Goal: Information Seeking & Learning: Find specific fact

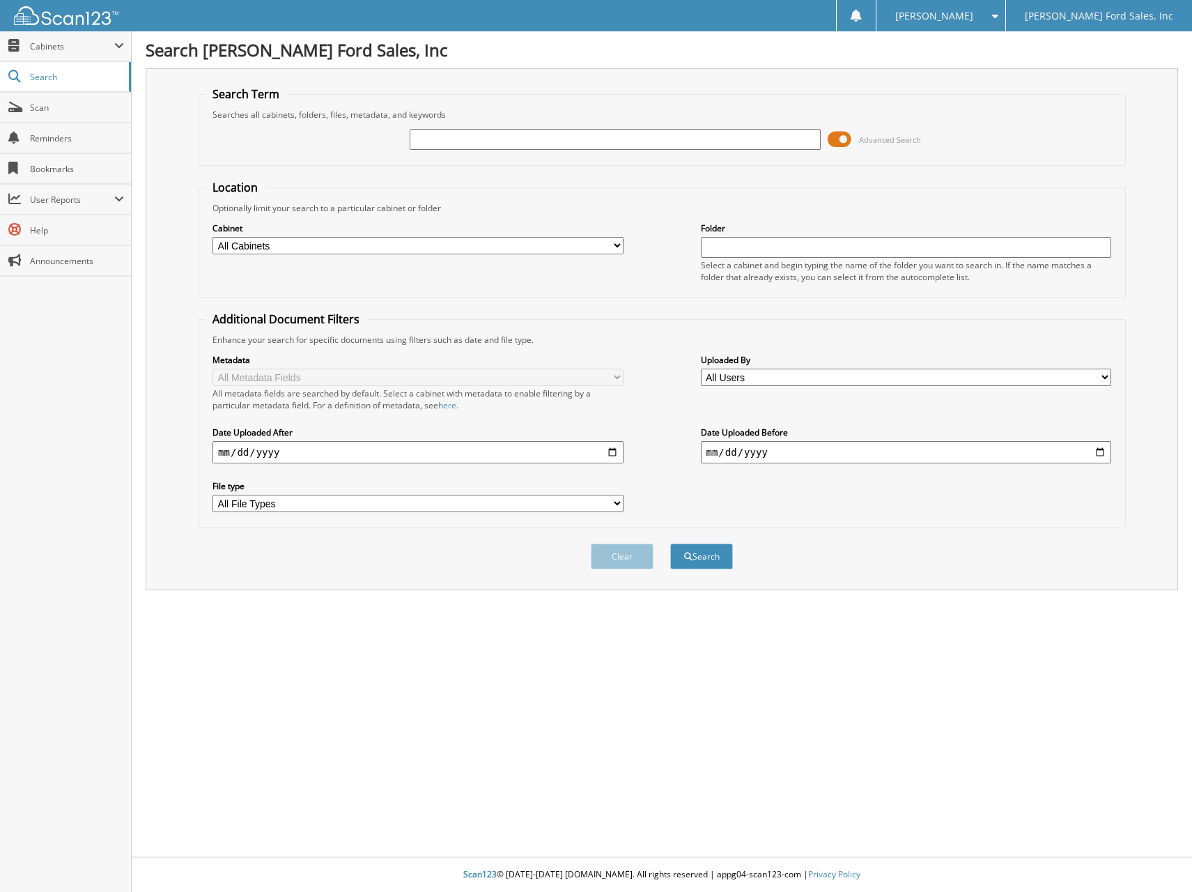
click at [612, 141] on input "text" at bounding box center [615, 139] width 410 height 21
type input "288891"
click at [670, 544] on button "Search" at bounding box center [701, 557] width 63 height 26
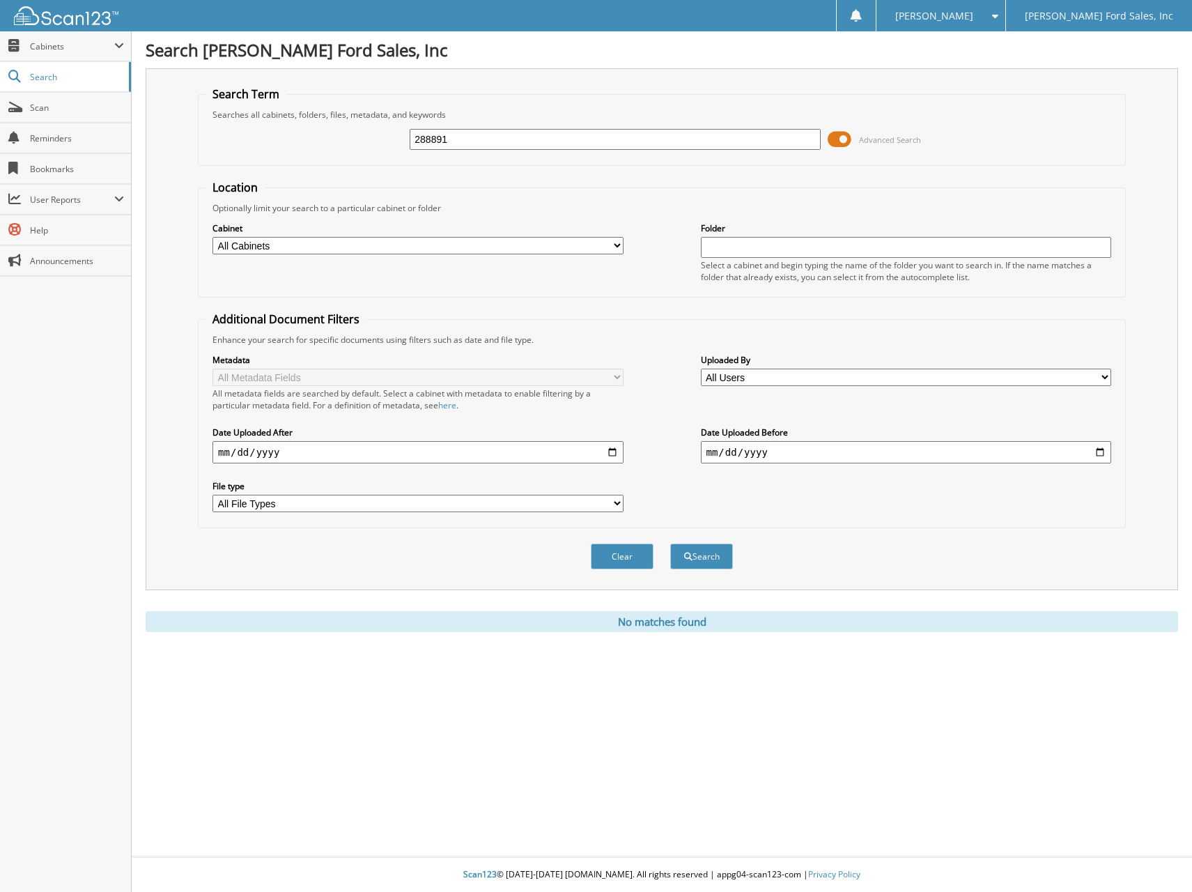
drag, startPoint x: 0, startPoint y: 0, endPoint x: 449, endPoint y: 132, distance: 467.7
click at [449, 132] on input "288891" at bounding box center [615, 139] width 410 height 21
drag, startPoint x: 482, startPoint y: 131, endPoint x: 376, endPoint y: 134, distance: 106.0
click at [376, 134] on div "288891 Advanced Search" at bounding box center [662, 140] width 913 height 38
type input "pelletier"
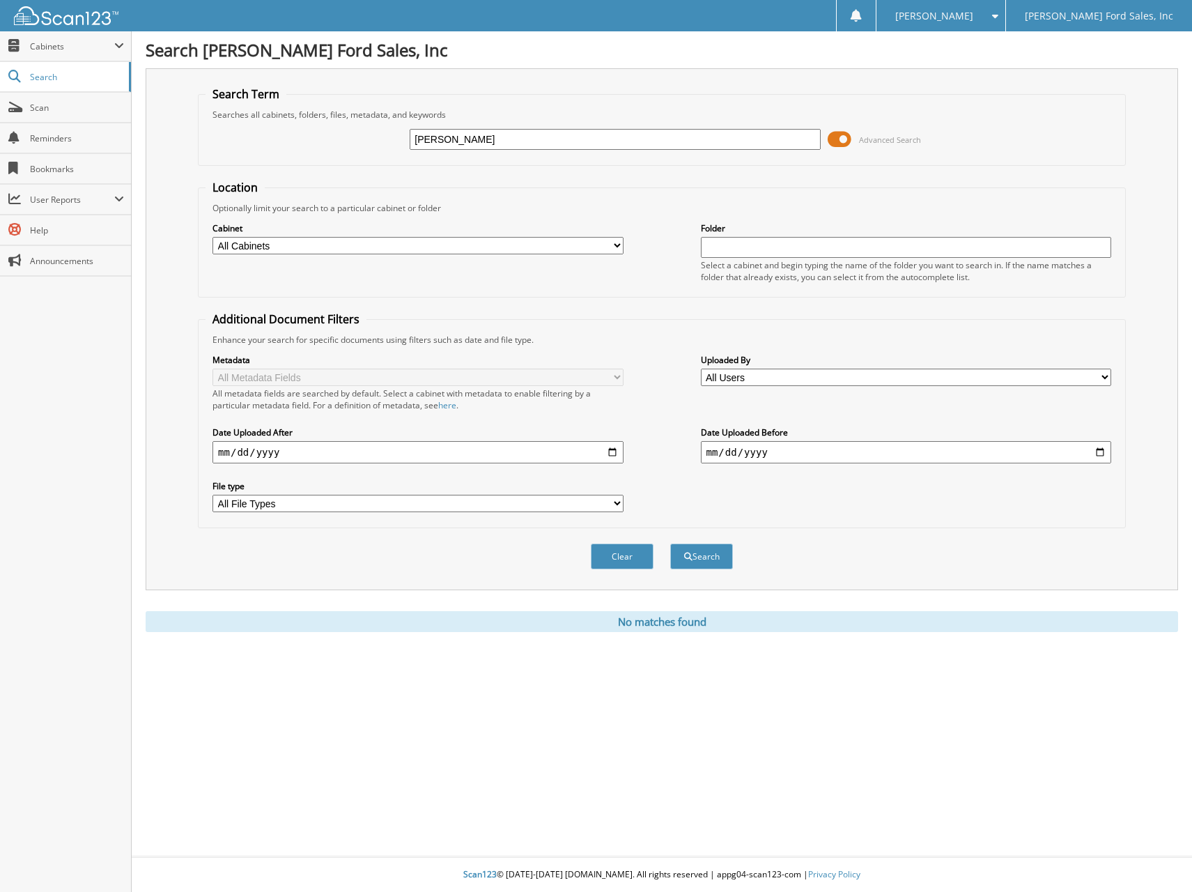
click at [670, 544] on button "Search" at bounding box center [701, 557] width 63 height 26
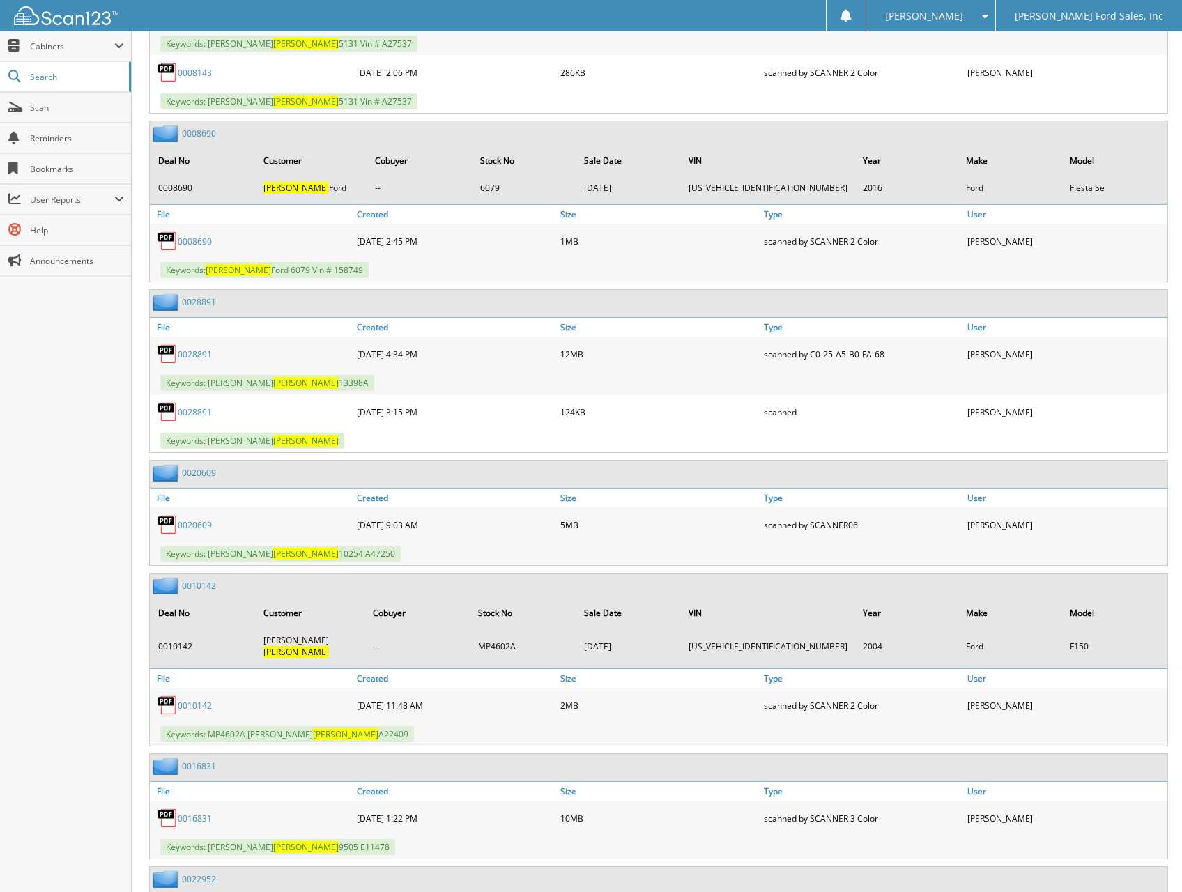
scroll to position [1672, 0]
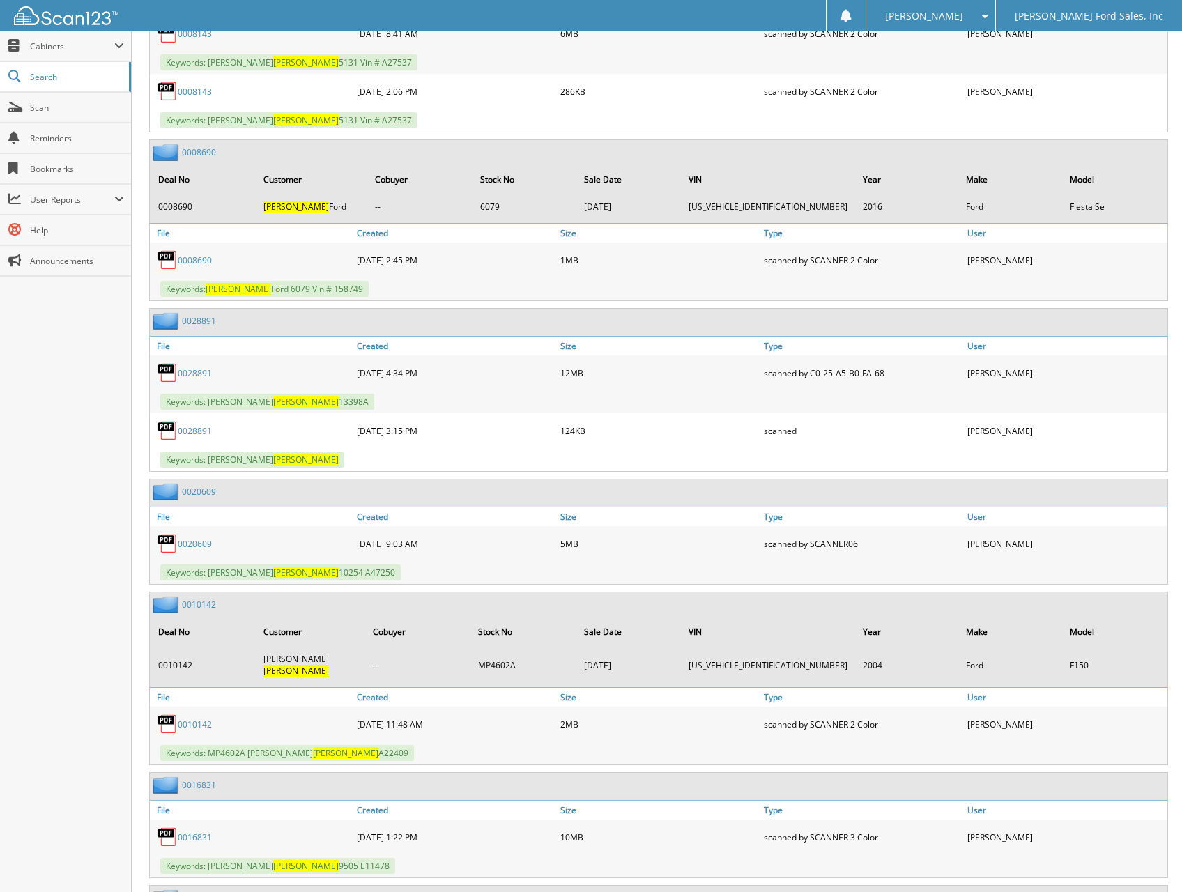
click at [169, 420] on img at bounding box center [167, 430] width 21 height 21
click at [191, 425] on link "0028891" at bounding box center [195, 431] width 34 height 12
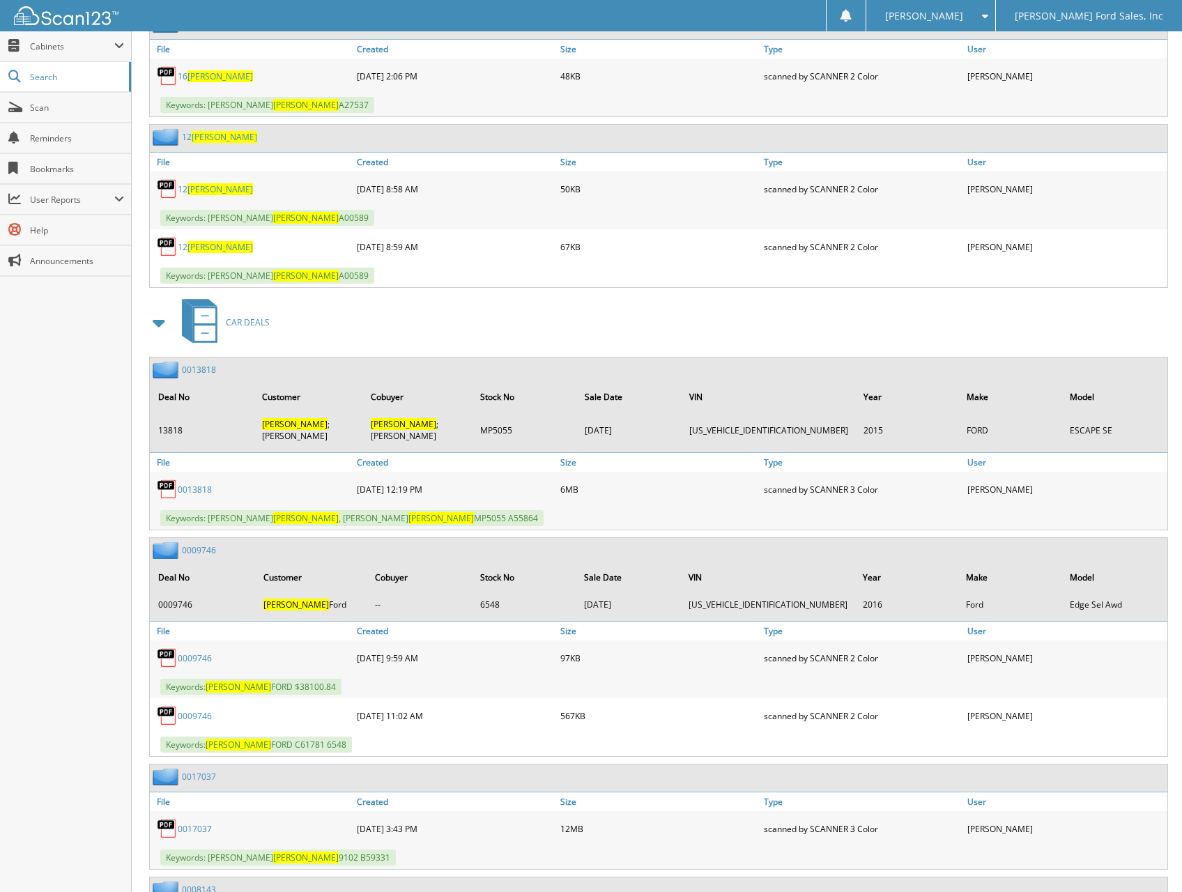
scroll to position [279, 0]
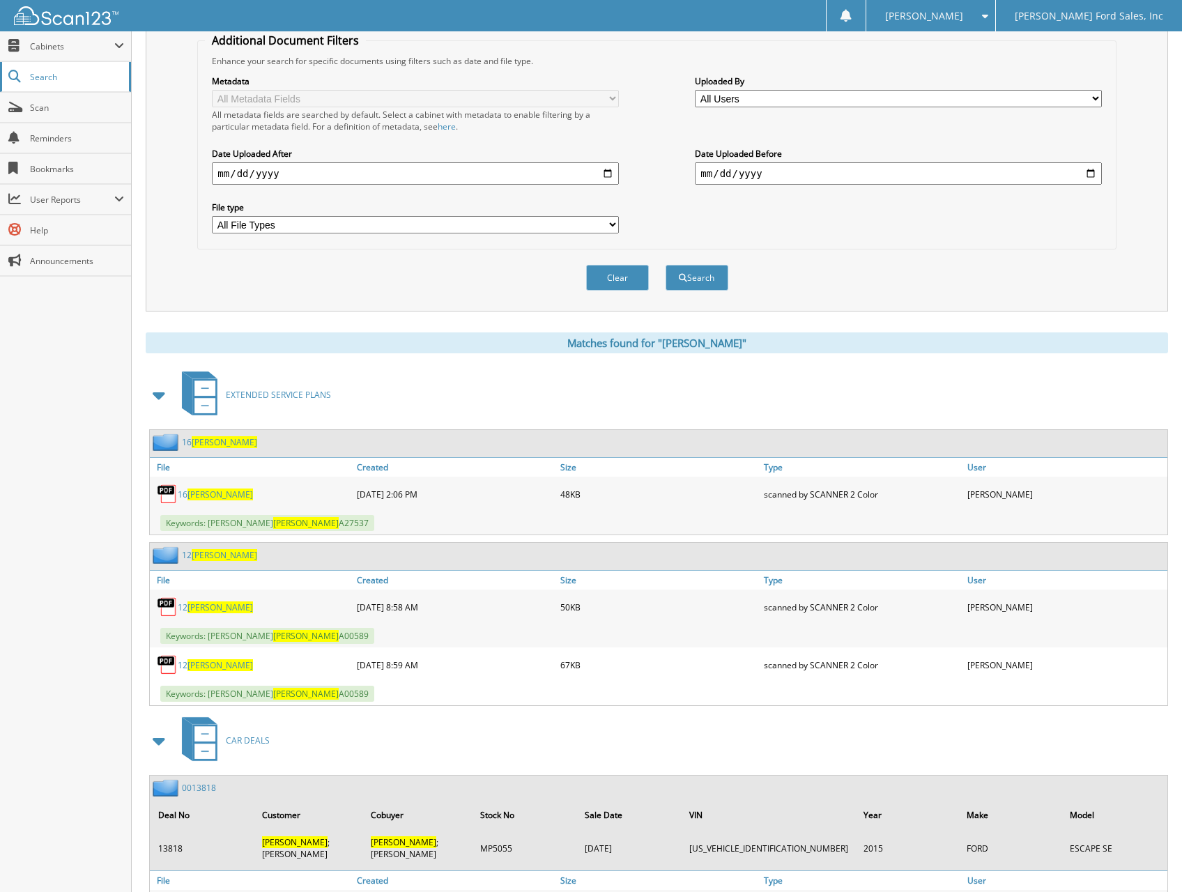
click at [35, 76] on span "Search" at bounding box center [76, 77] width 92 height 12
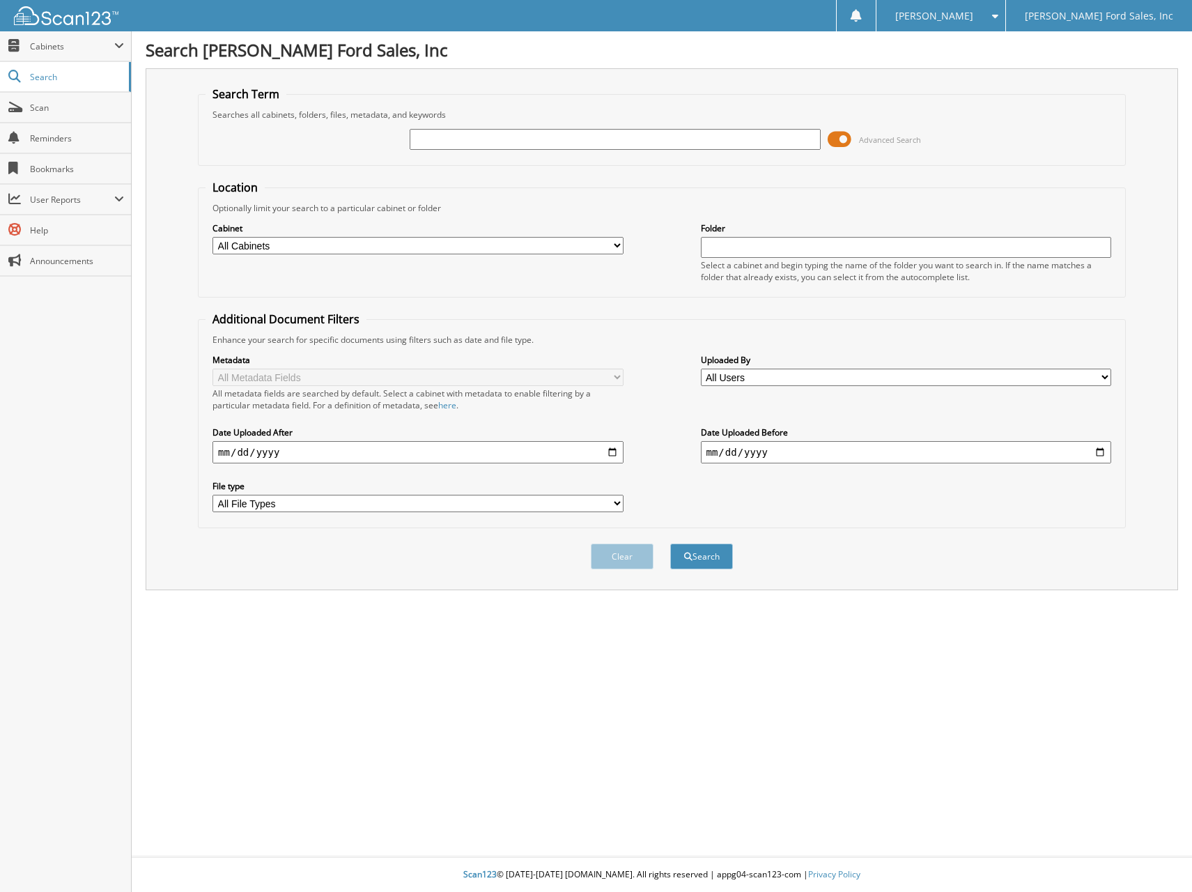
click at [636, 282] on div "Cabinet All Cabinets CAR DEALS EDGE RENTAL REIMBURSEMENT EMPLOYEE HANDBOOK EXTE…" at bounding box center [662, 252] width 913 height 76
click at [504, 135] on input "text" at bounding box center [615, 139] width 410 height 21
type input "28901"
click at [670, 544] on button "Search" at bounding box center [701, 557] width 63 height 26
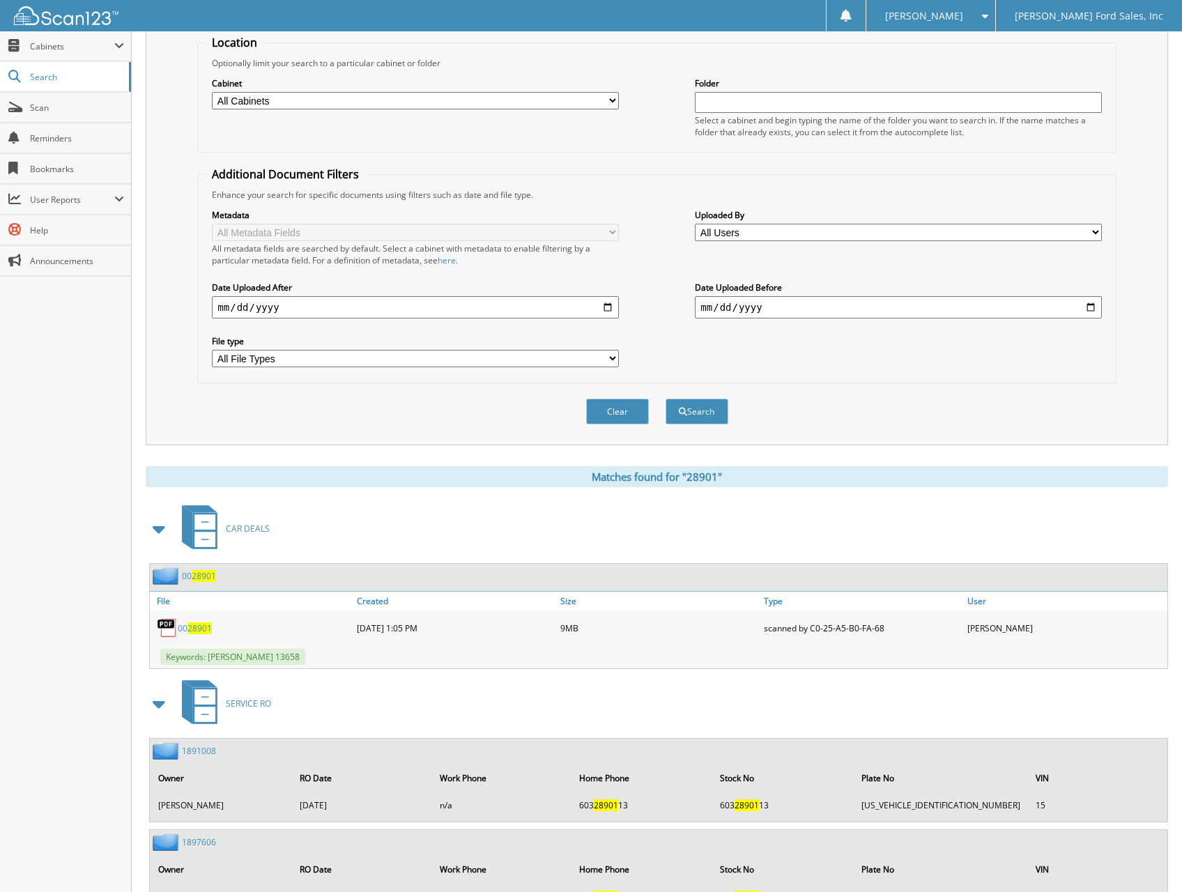
scroll to position [209, 0]
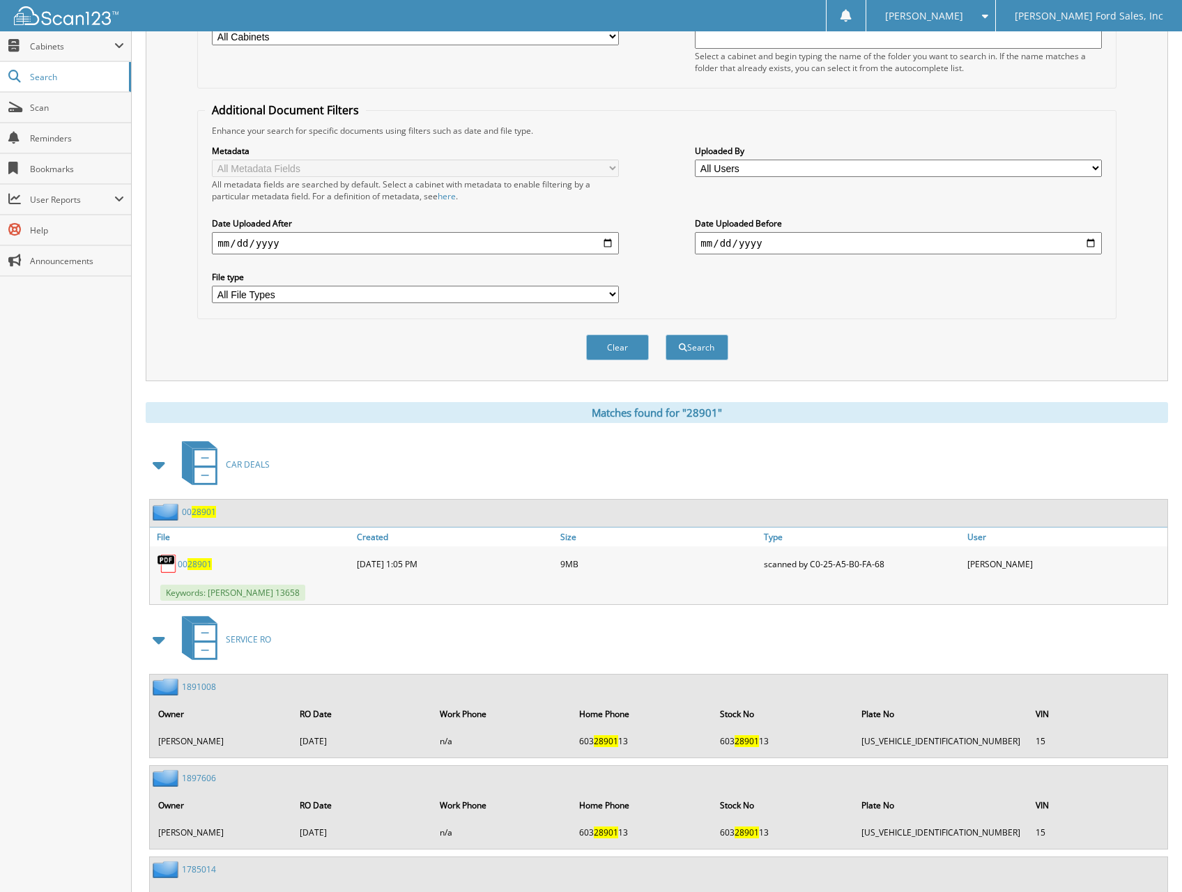
click at [193, 561] on span "28901" at bounding box center [199, 564] width 24 height 12
